Goal: Complete application form

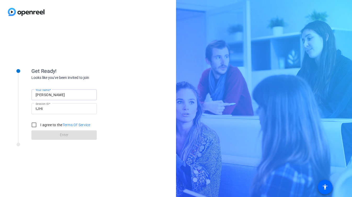
click at [75, 93] on input "[PERSON_NAME]" at bounding box center [64, 95] width 57 height 6
type input "n"
type input "[PERSON_NAME]"
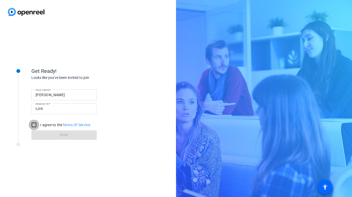
click at [35, 126] on input "I agree to the Terms Of Service" at bounding box center [34, 125] width 10 height 10
checkbox input "true"
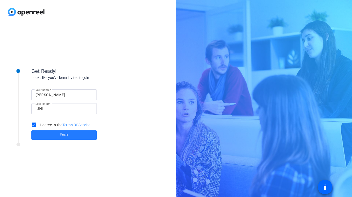
click at [62, 133] on span "Enter" at bounding box center [64, 134] width 9 height 5
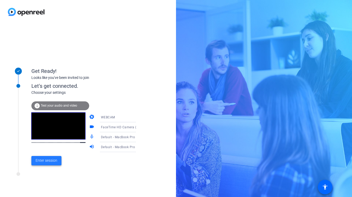
click at [44, 162] on span "Enter session" at bounding box center [47, 160] width 22 height 5
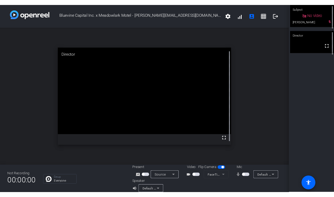
scroll to position [6, 0]
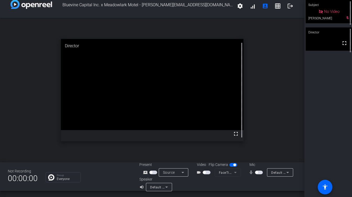
click at [258, 174] on span "button" at bounding box center [259, 173] width 8 height 4
